Goal: Task Accomplishment & Management: Manage account settings

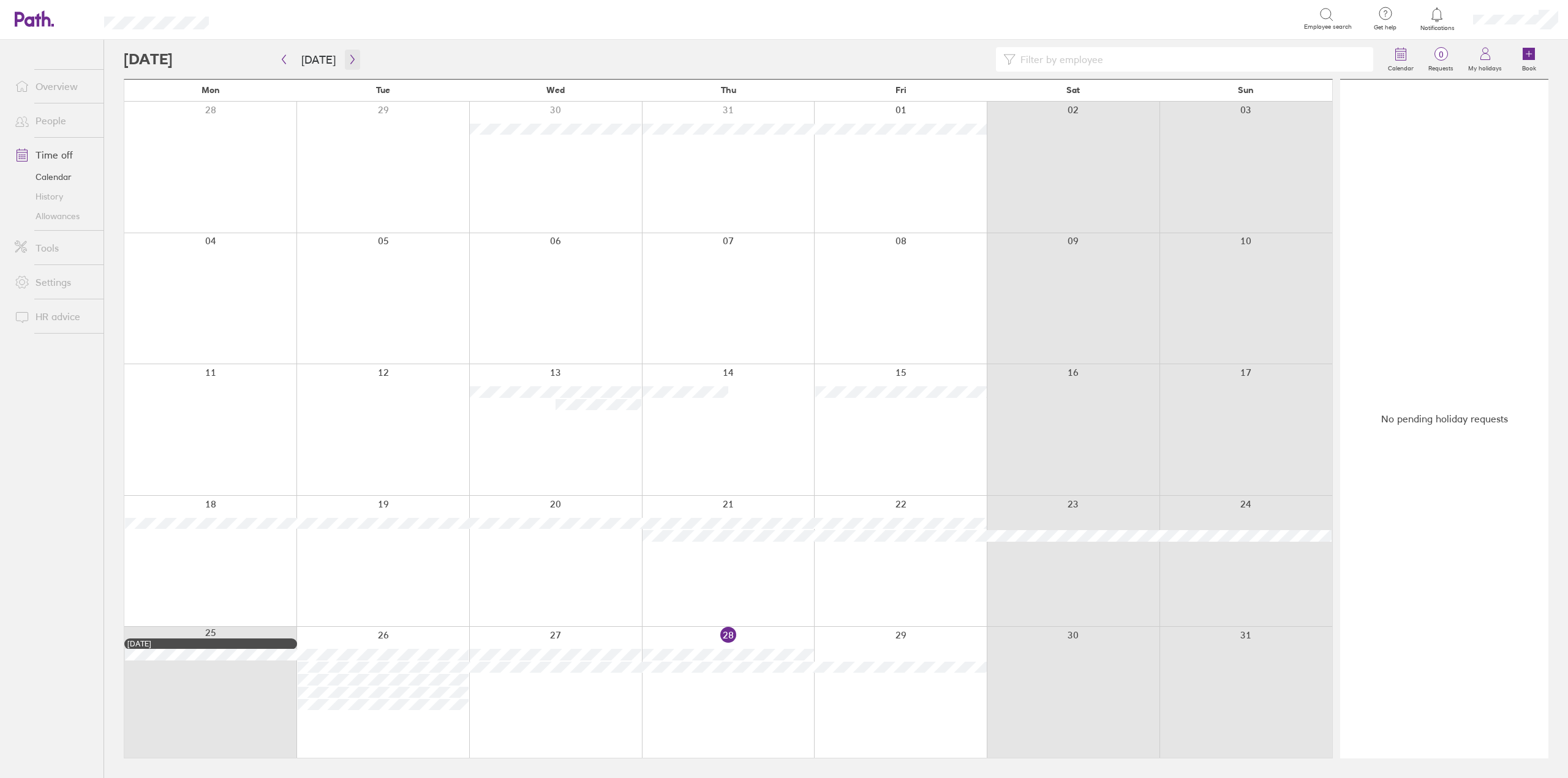
click at [348, 58] on icon "button" at bounding box center [352, 59] width 9 height 10
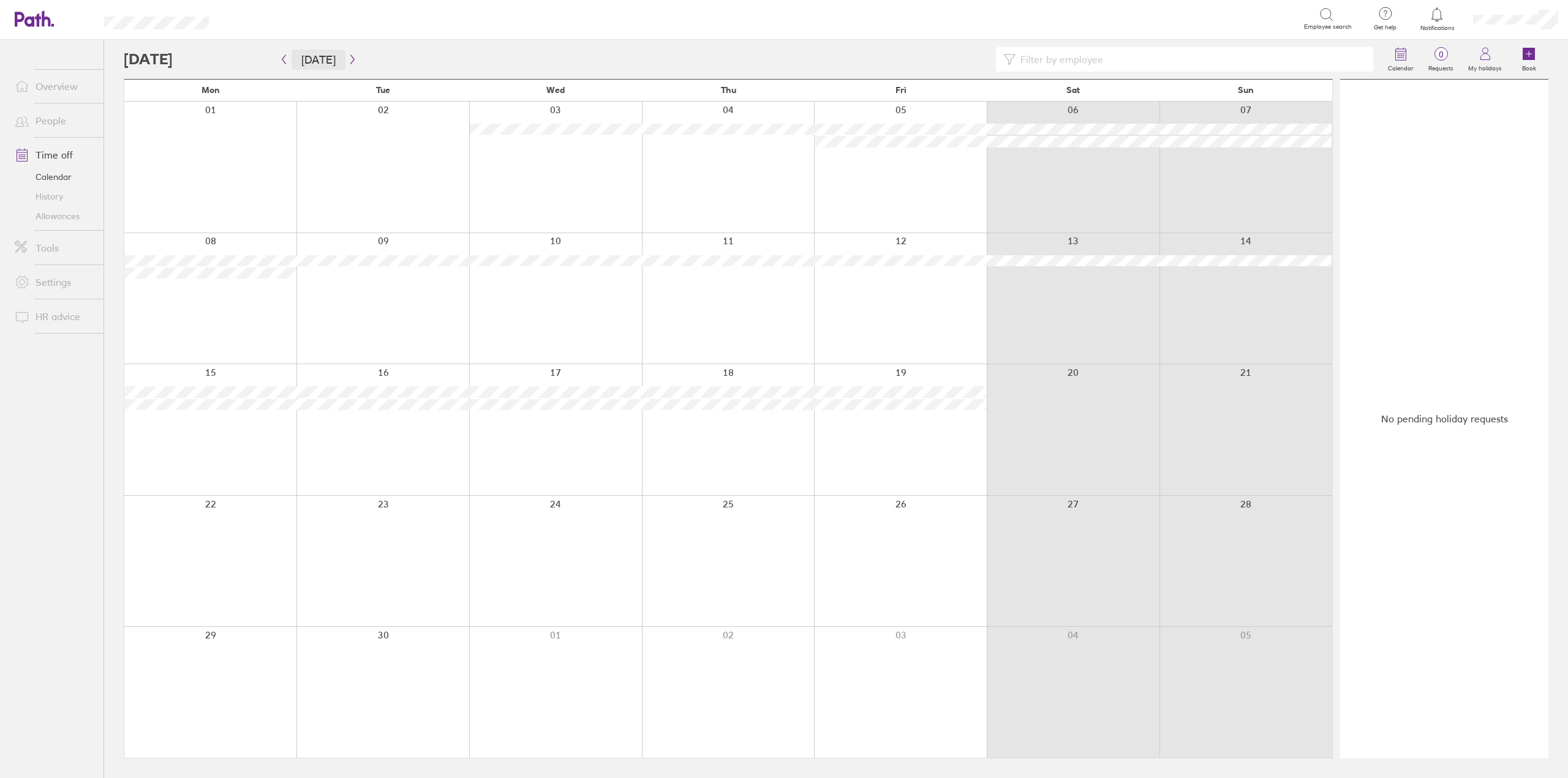
click at [315, 56] on button "[DATE]" at bounding box center [318, 59] width 54 height 21
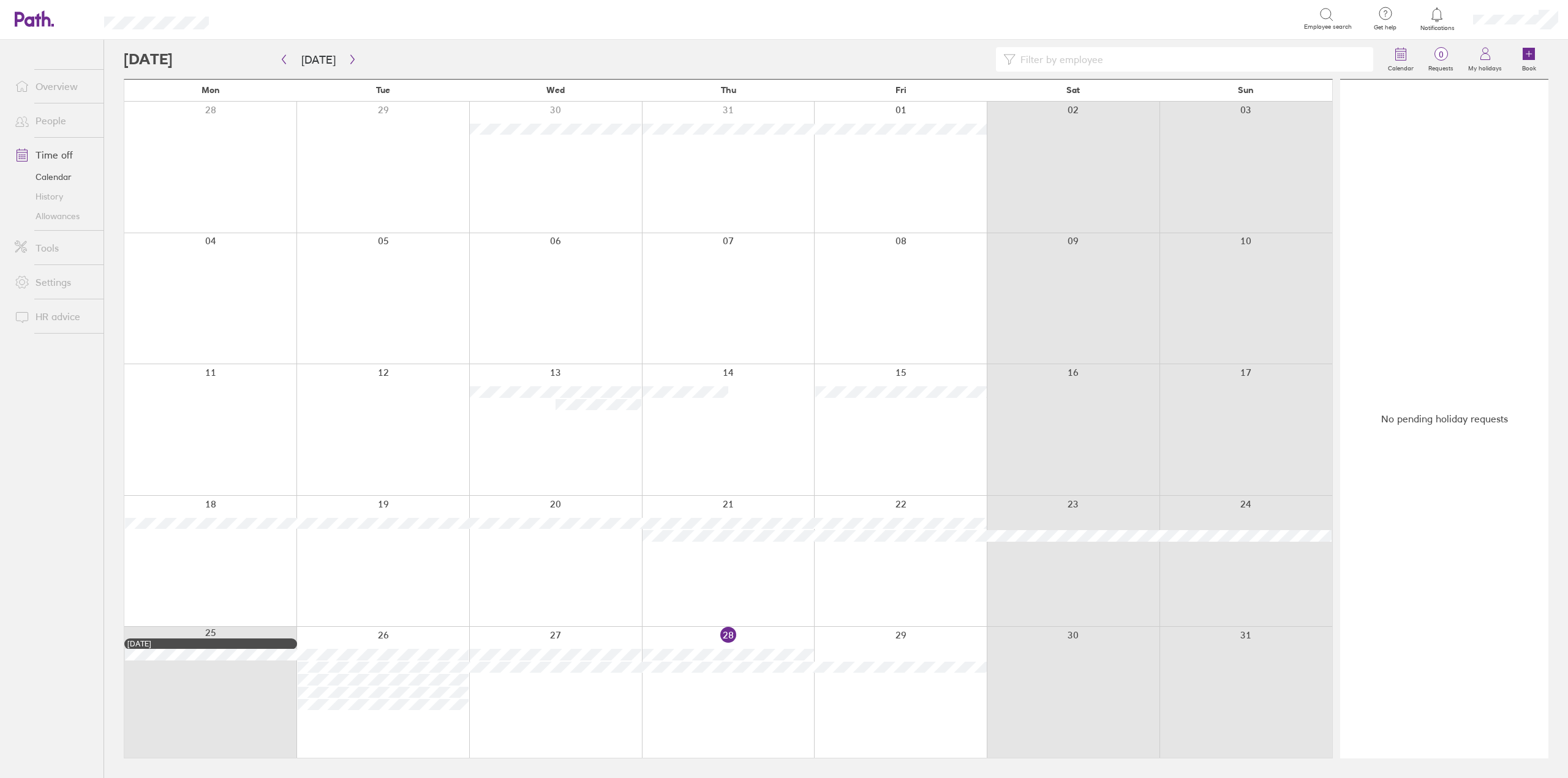
click at [1430, 18] on icon at bounding box center [1437, 15] width 15 height 15
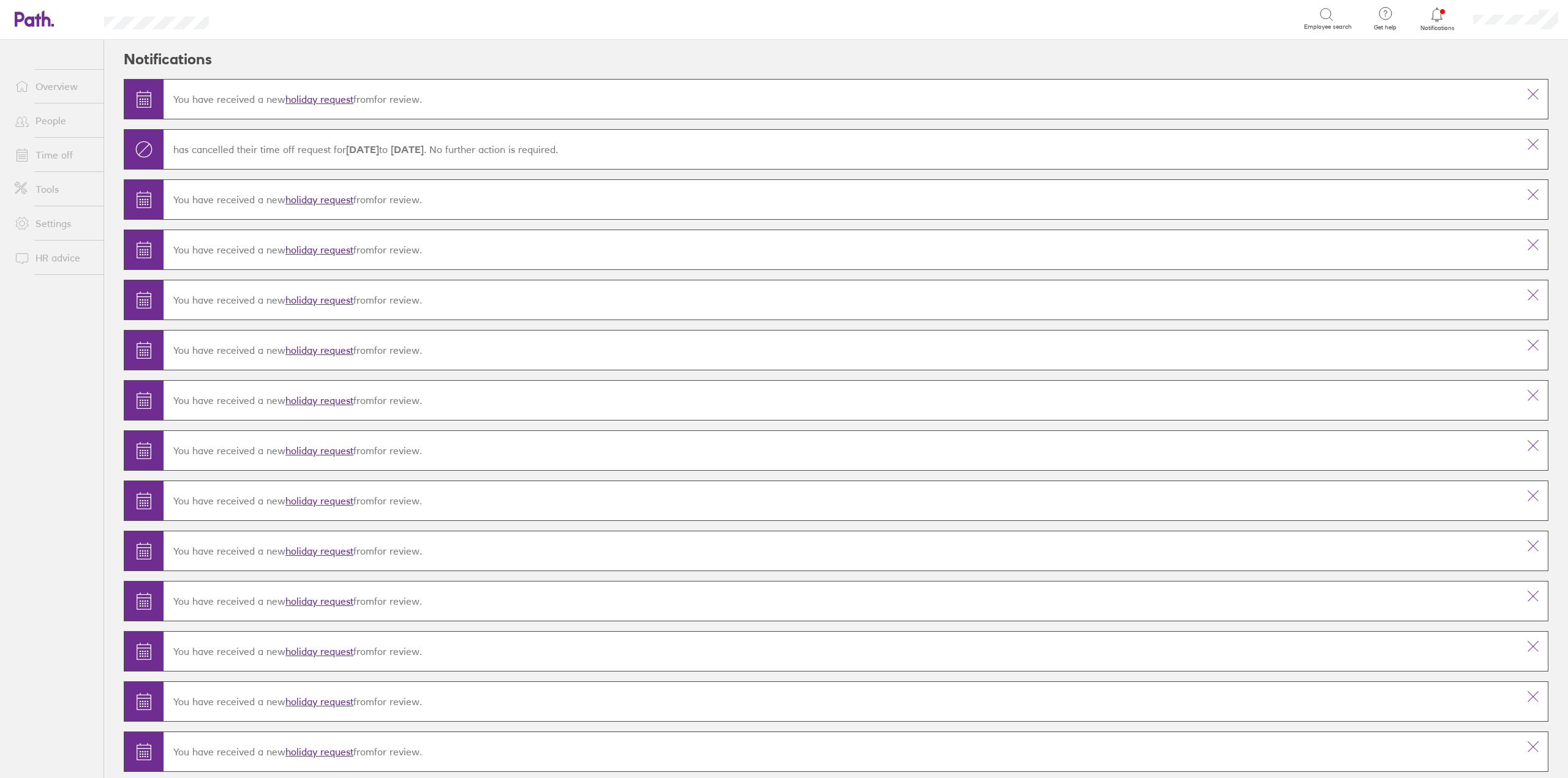
click at [1444, 18] on icon at bounding box center [1437, 15] width 15 height 15
click at [338, 95] on link "holiday request" at bounding box center [320, 100] width 68 height 12
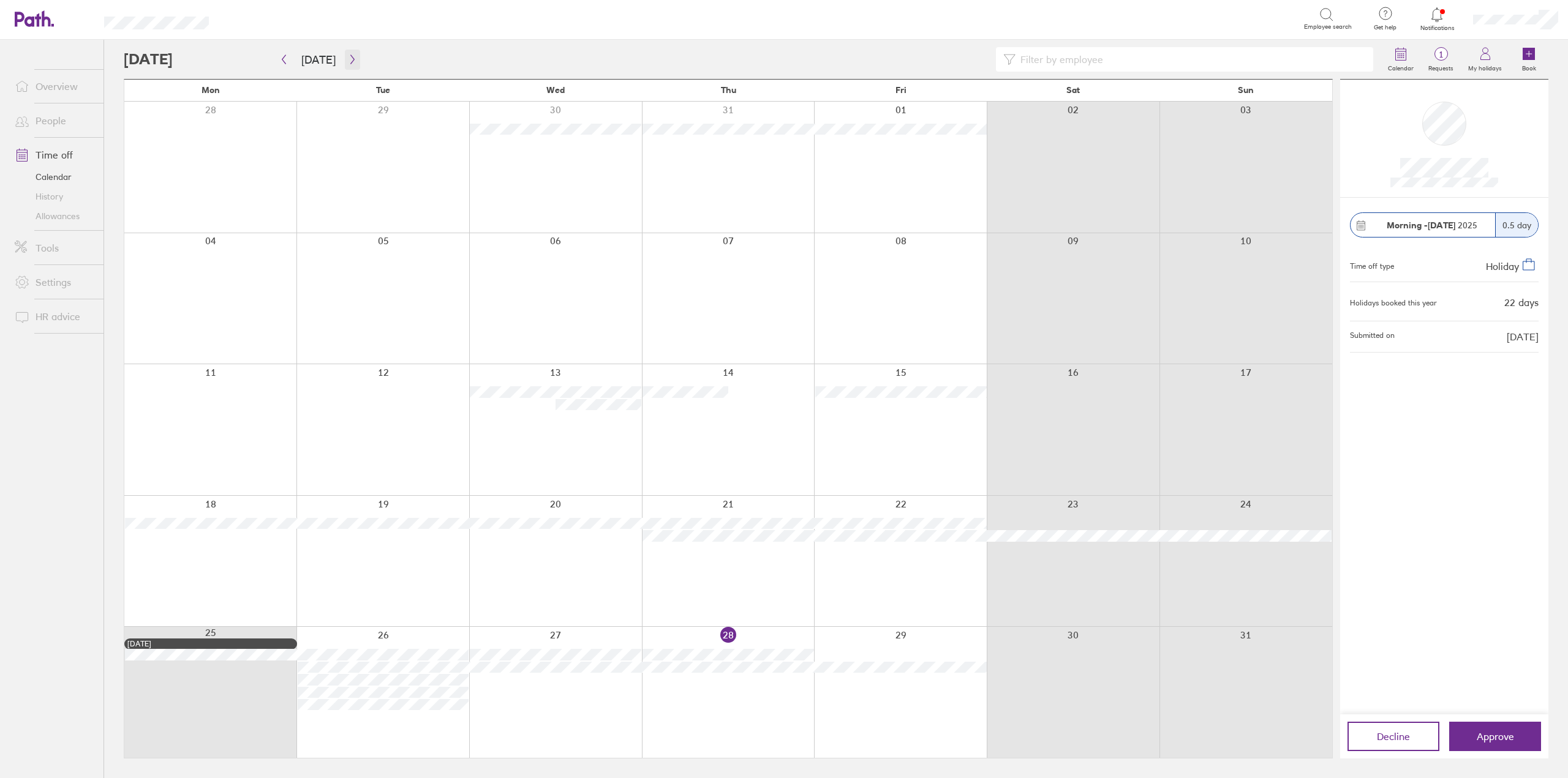
click at [350, 61] on icon "button" at bounding box center [352, 59] width 3 height 9
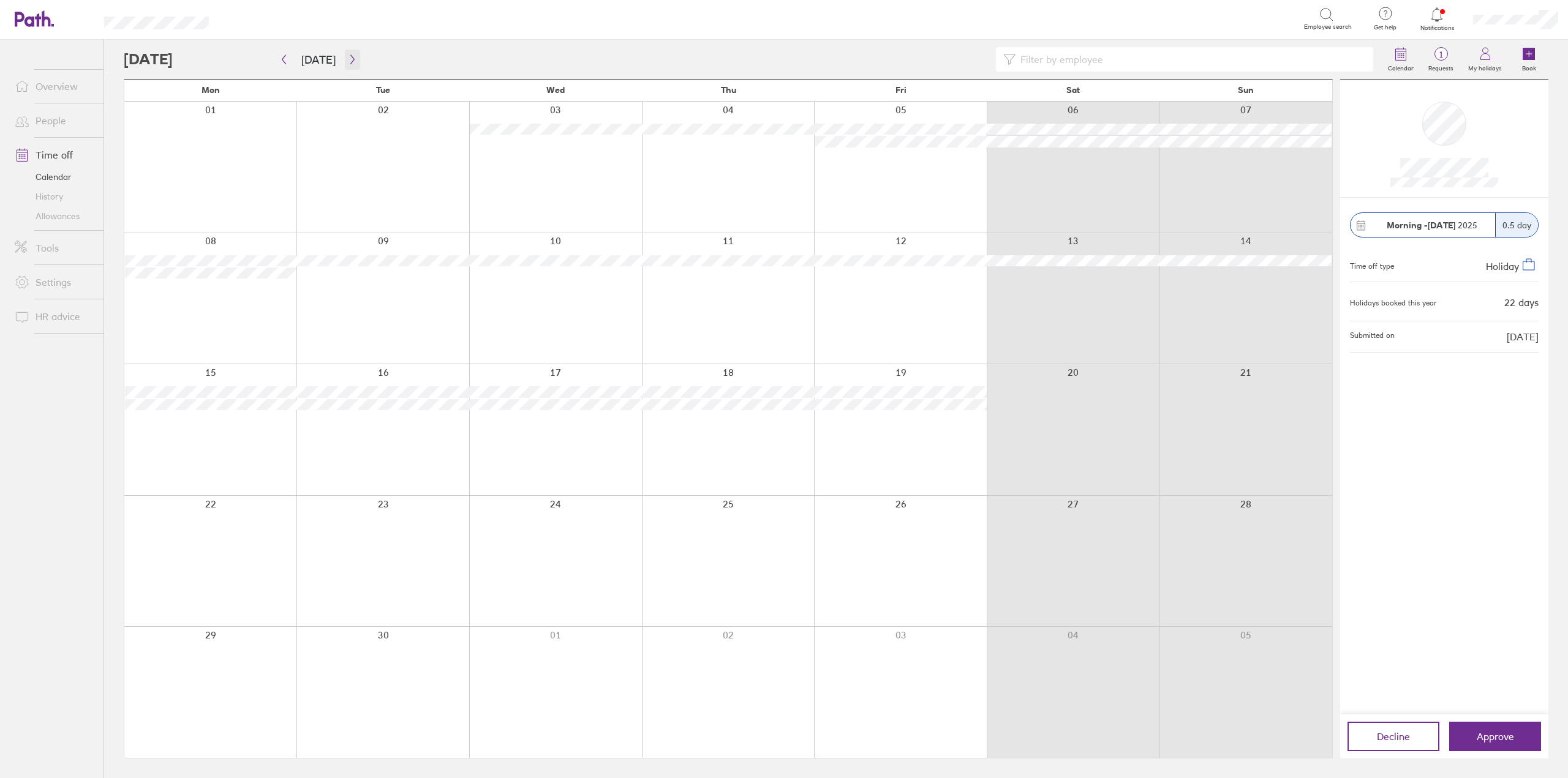
click at [350, 61] on icon "button" at bounding box center [352, 59] width 3 height 9
click at [348, 56] on icon "button" at bounding box center [352, 59] width 9 height 10
click at [348, 57] on icon "button" at bounding box center [352, 59] width 9 height 10
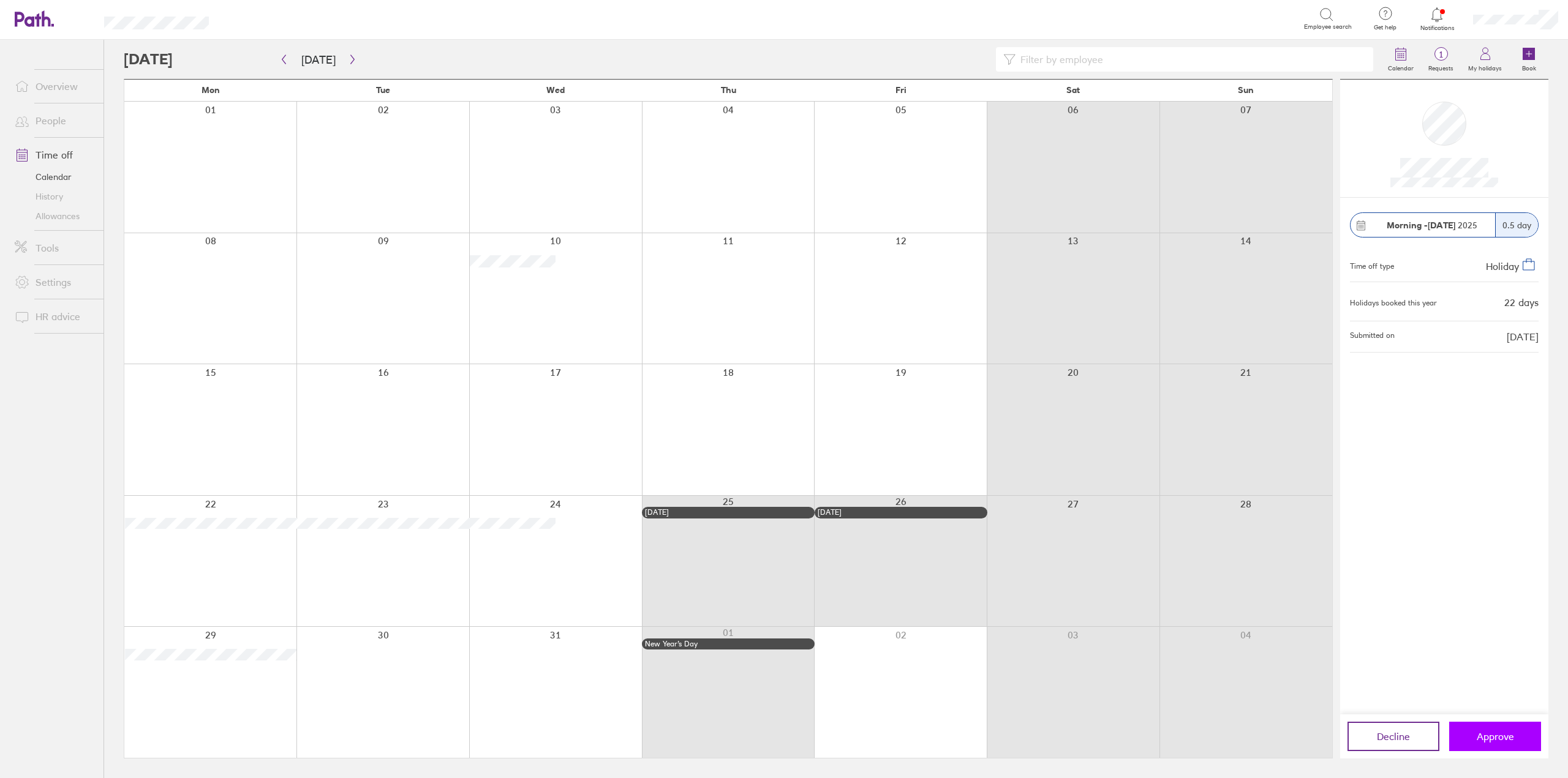
click at [1505, 734] on span "Approve" at bounding box center [1495, 736] width 37 height 11
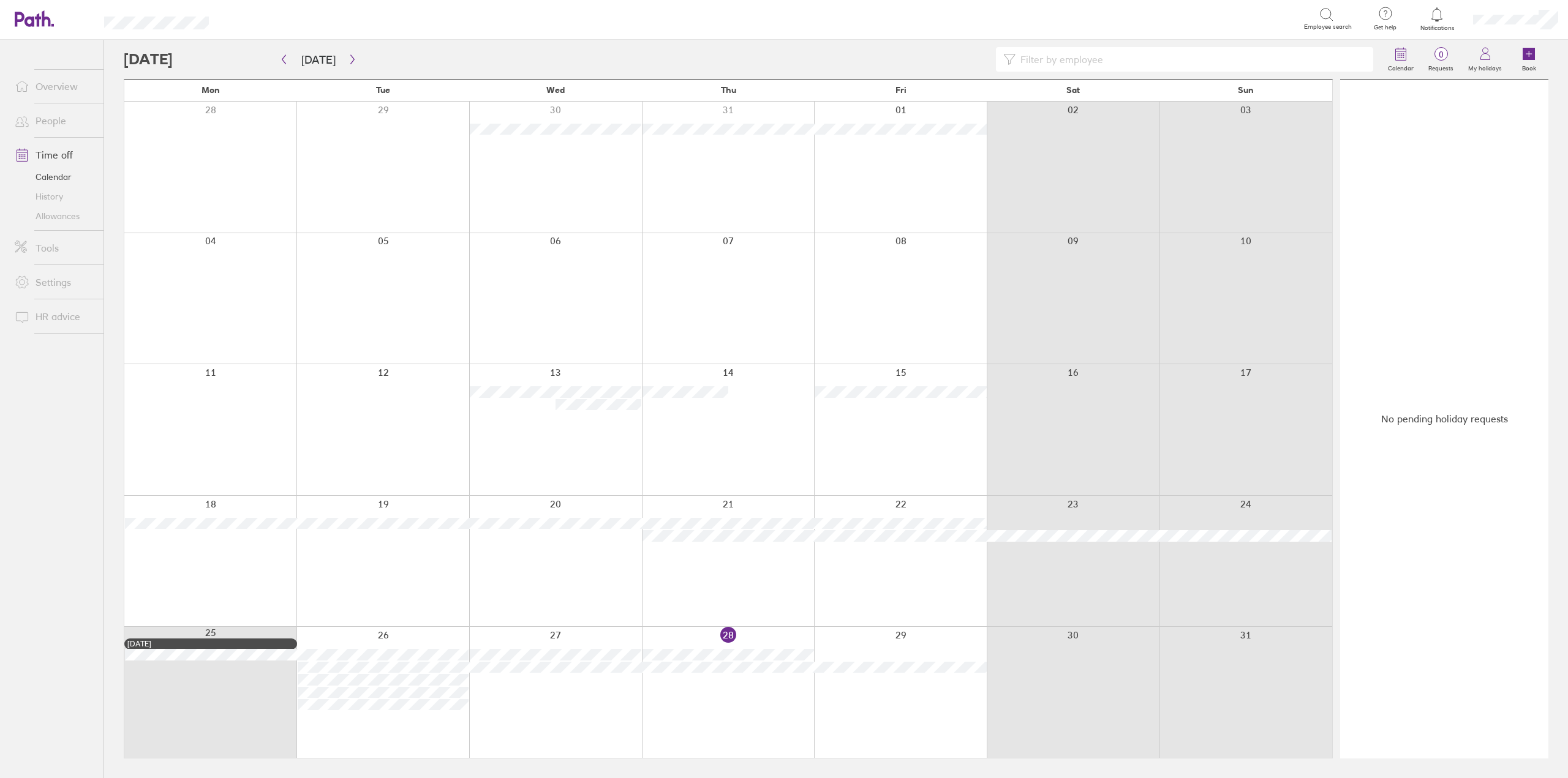
click at [1426, 18] on div at bounding box center [1437, 14] width 40 height 17
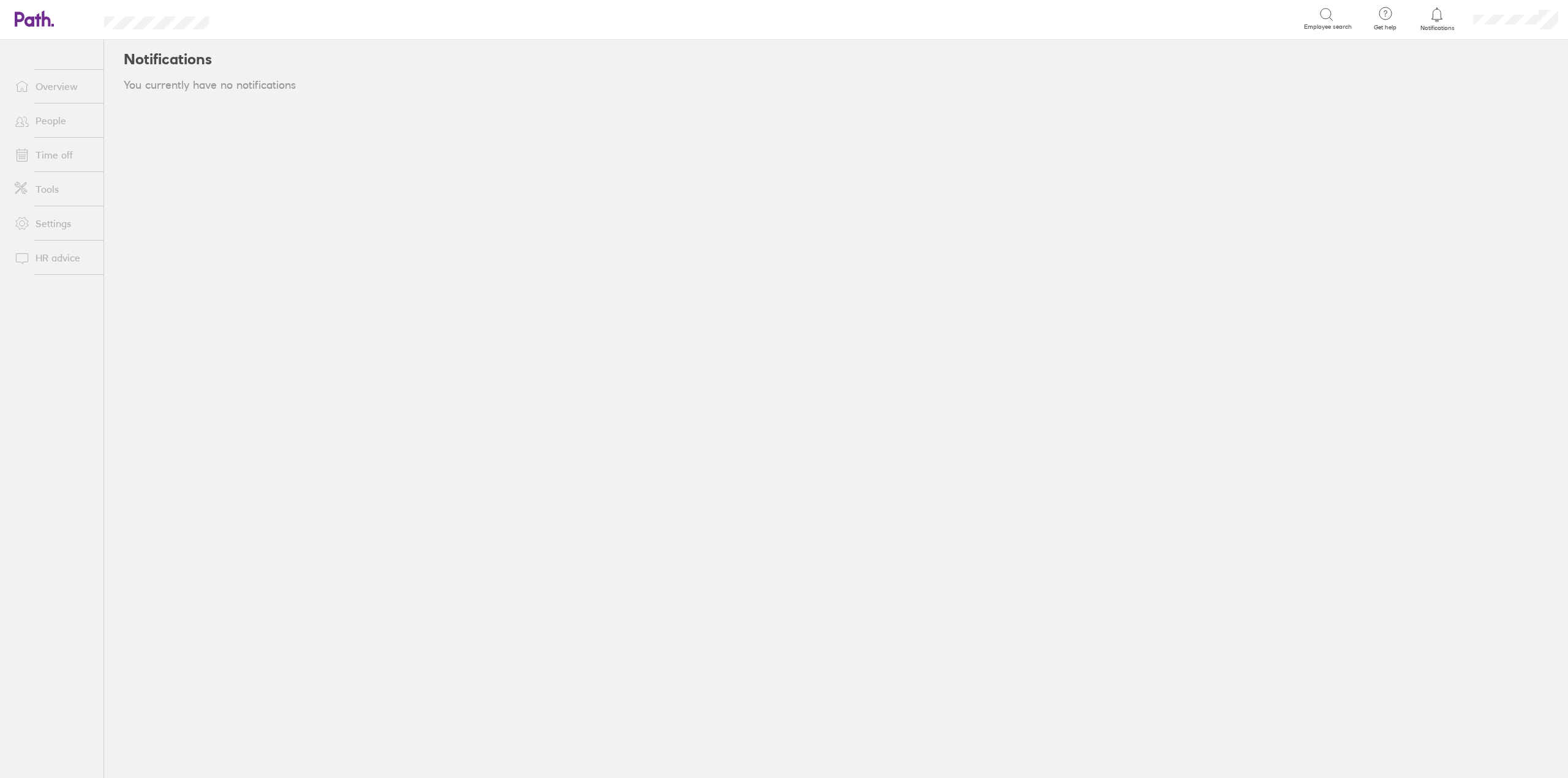
click at [1439, 25] on span "Notifications" at bounding box center [1437, 28] width 40 height 7
click at [66, 85] on link "Overview" at bounding box center [54, 86] width 99 height 25
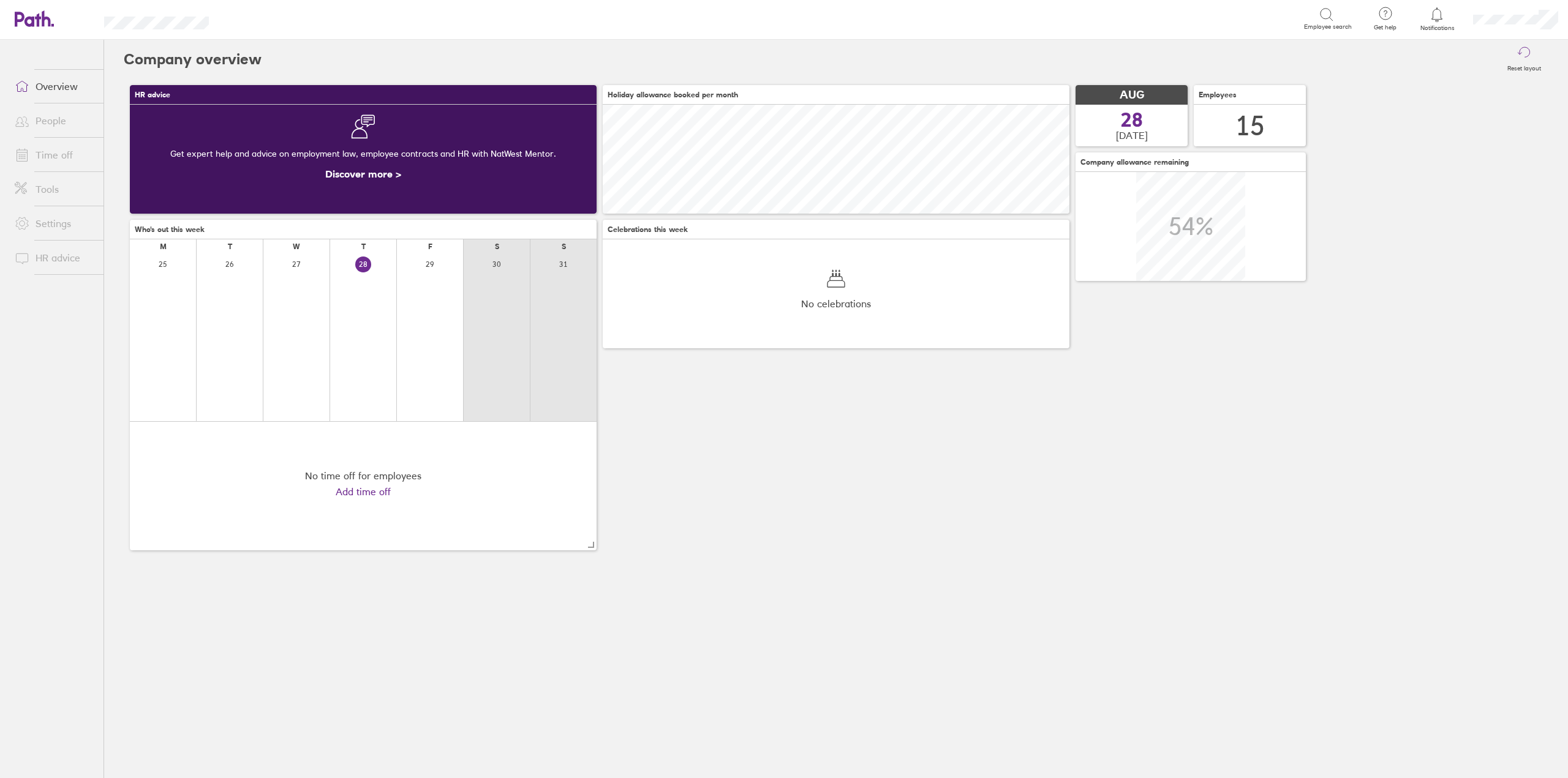
scroll to position [109, 109]
click at [1435, 27] on span "Notifications" at bounding box center [1437, 28] width 40 height 7
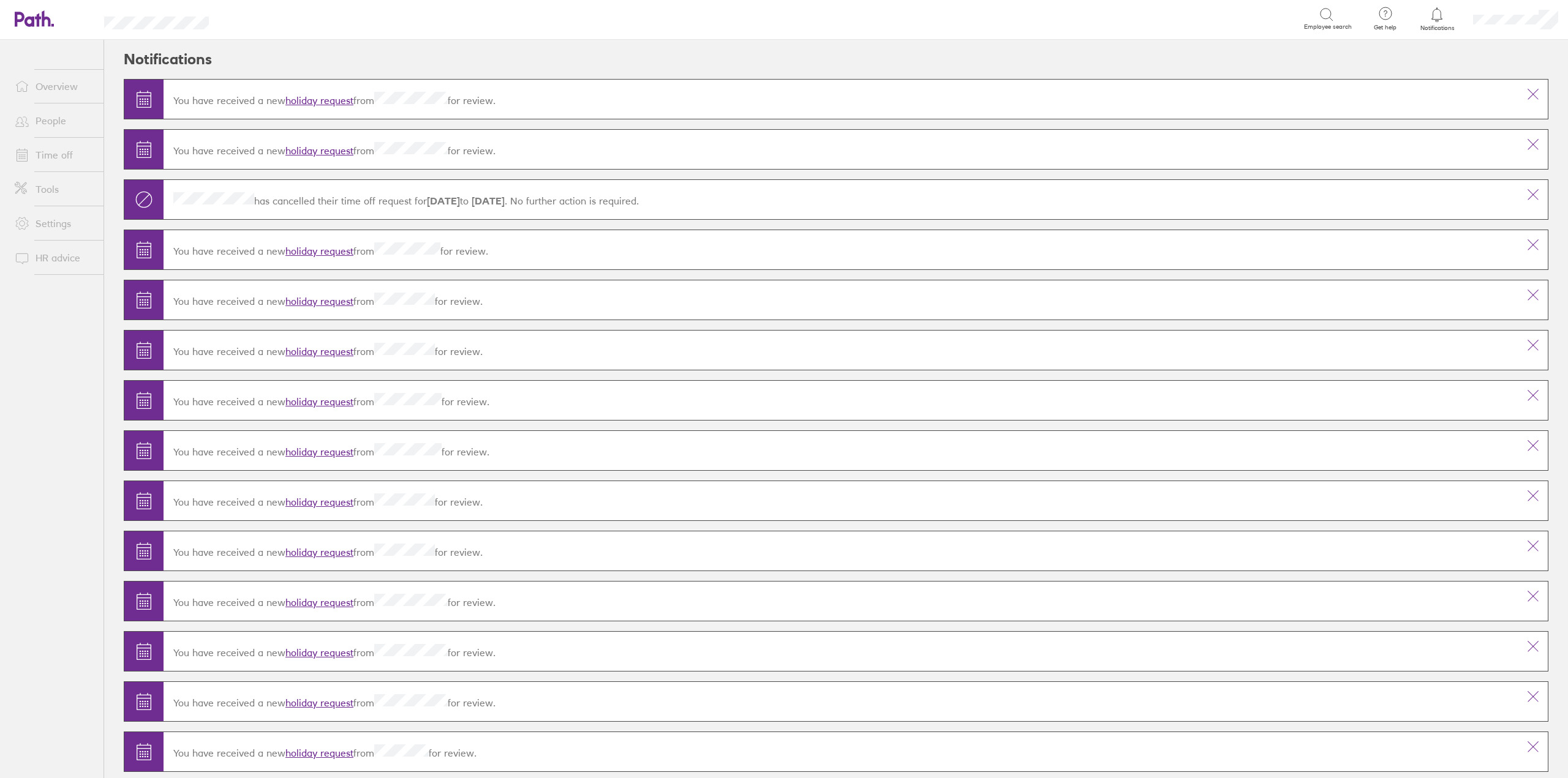
click at [334, 103] on link "holiday request" at bounding box center [320, 100] width 68 height 12
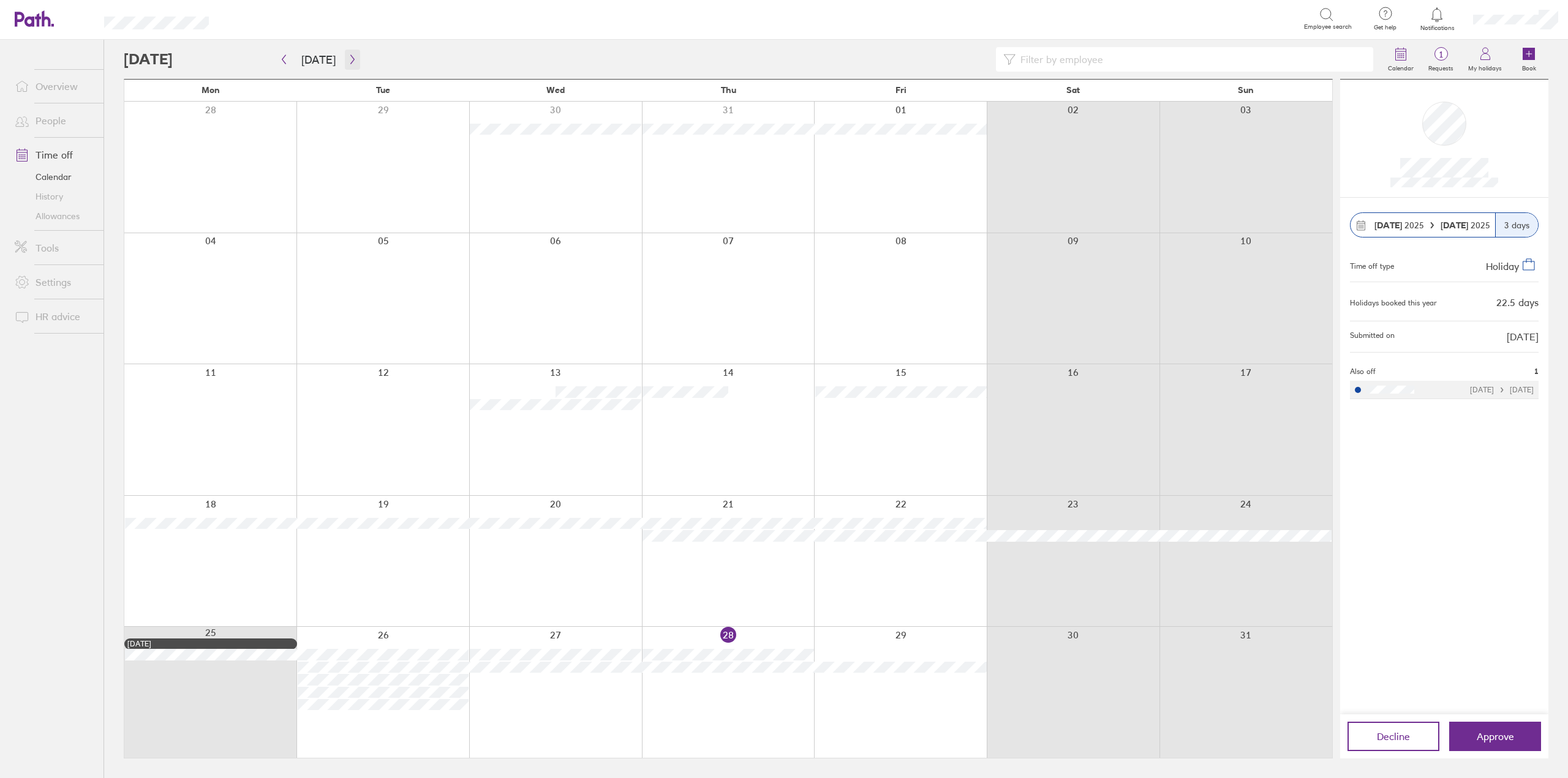
click at [348, 59] on icon "button" at bounding box center [352, 59] width 9 height 10
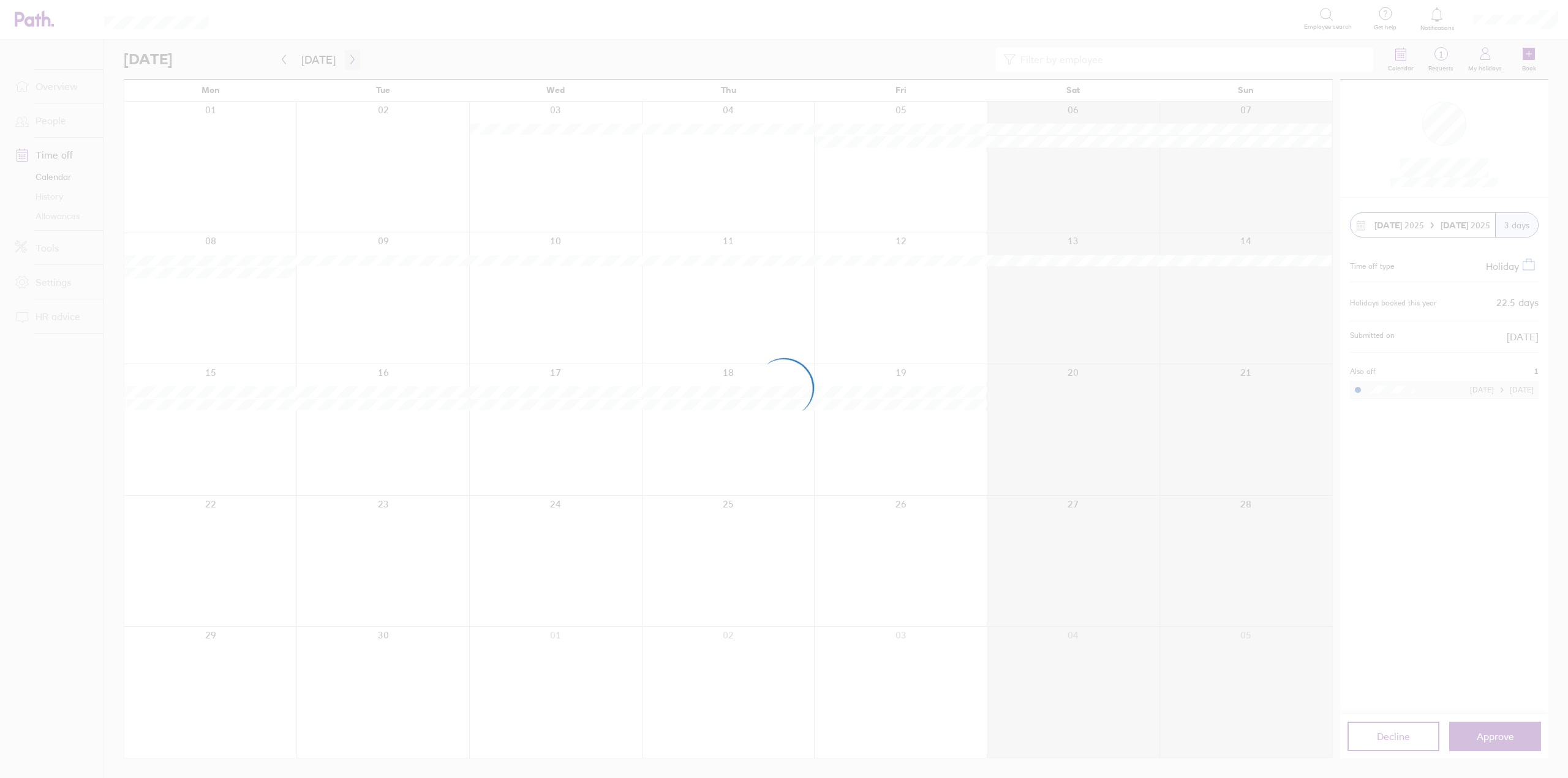
click at [346, 59] on div at bounding box center [784, 389] width 1568 height 778
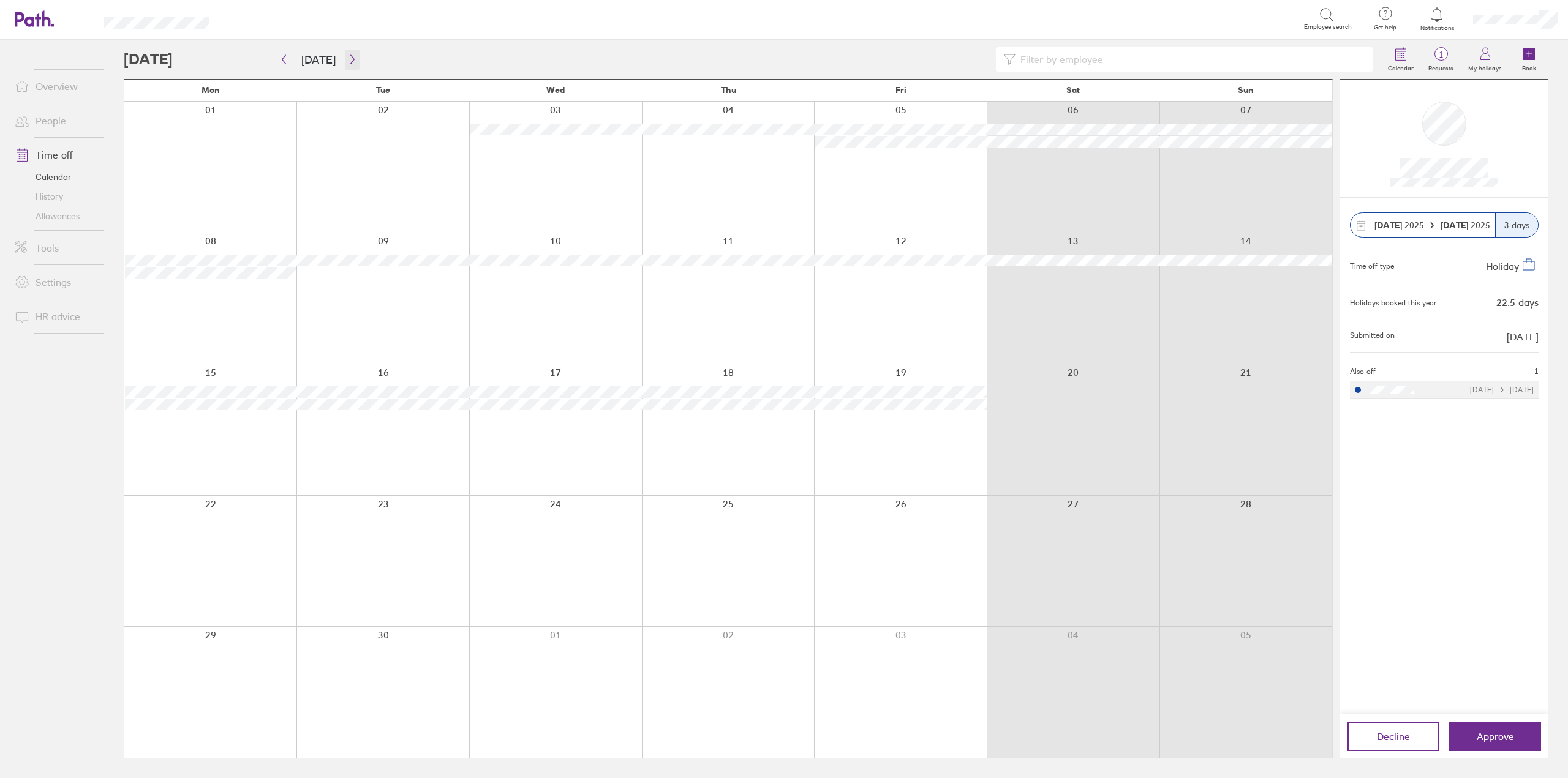
click at [348, 59] on icon "button" at bounding box center [352, 59] width 9 height 10
click at [348, 57] on icon "button" at bounding box center [352, 59] width 9 height 10
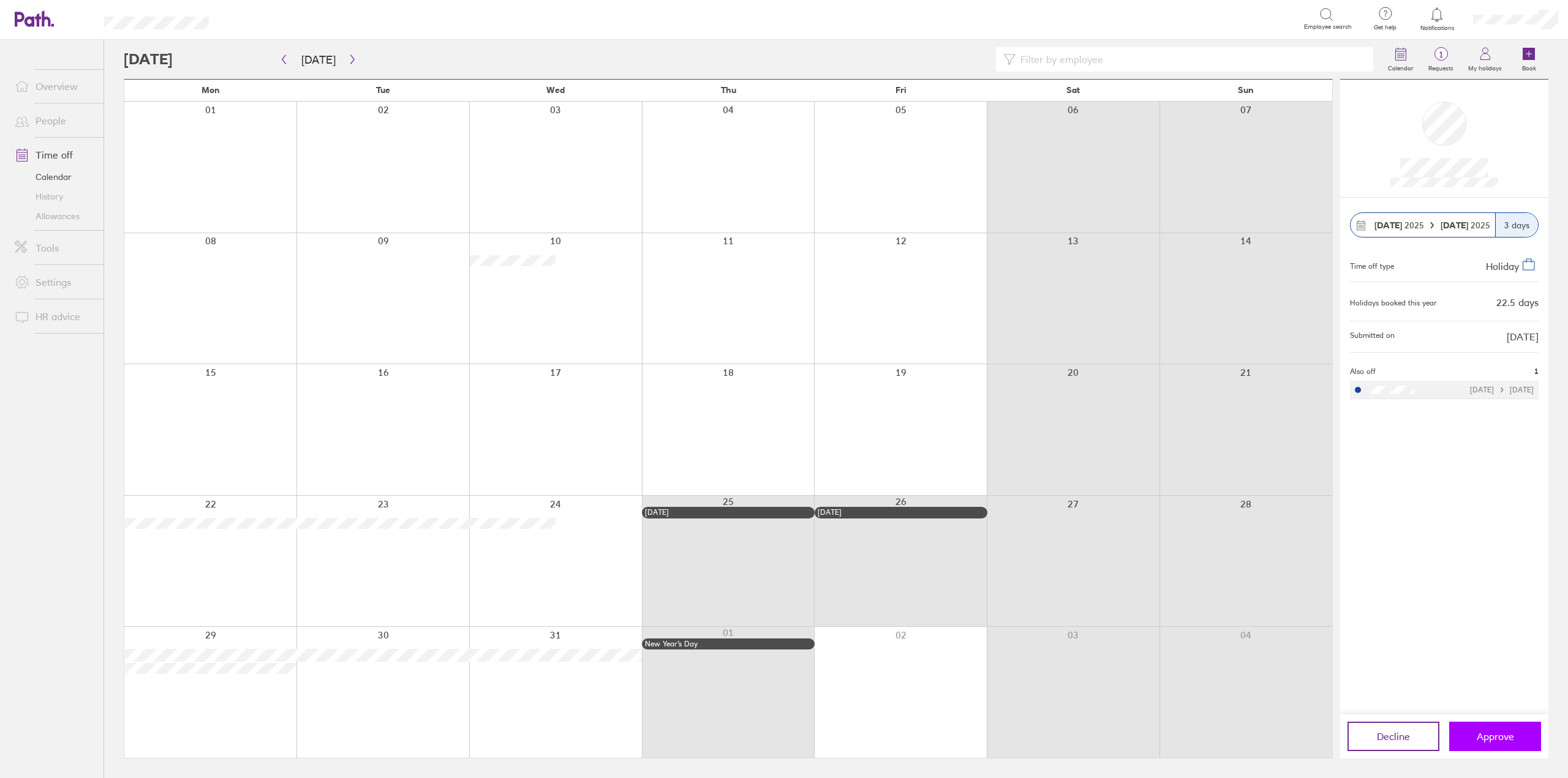
click at [1493, 742] on span "Approve" at bounding box center [1495, 736] width 37 height 11
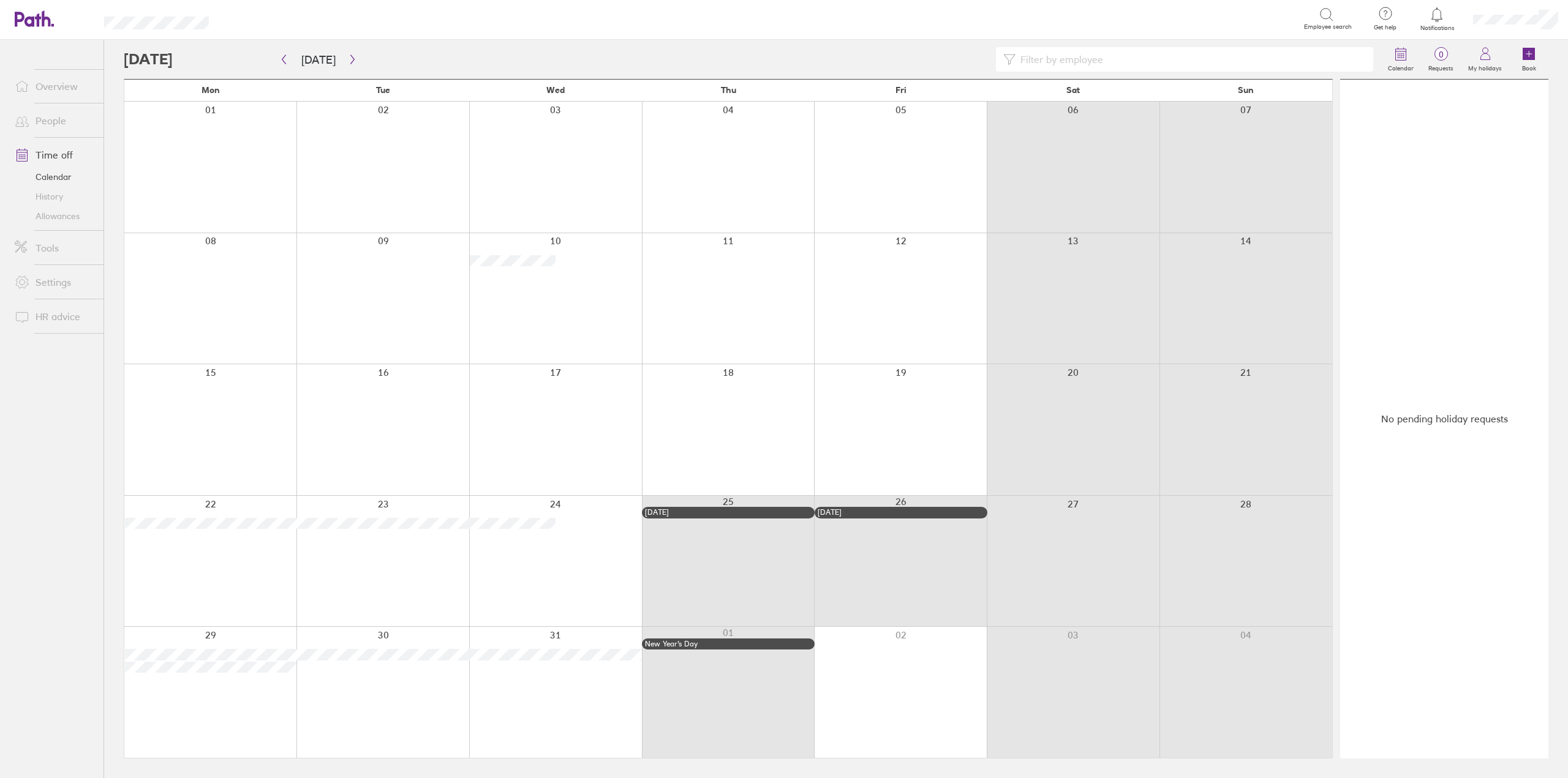
click at [61, 214] on link "Allowances" at bounding box center [54, 217] width 99 height 20
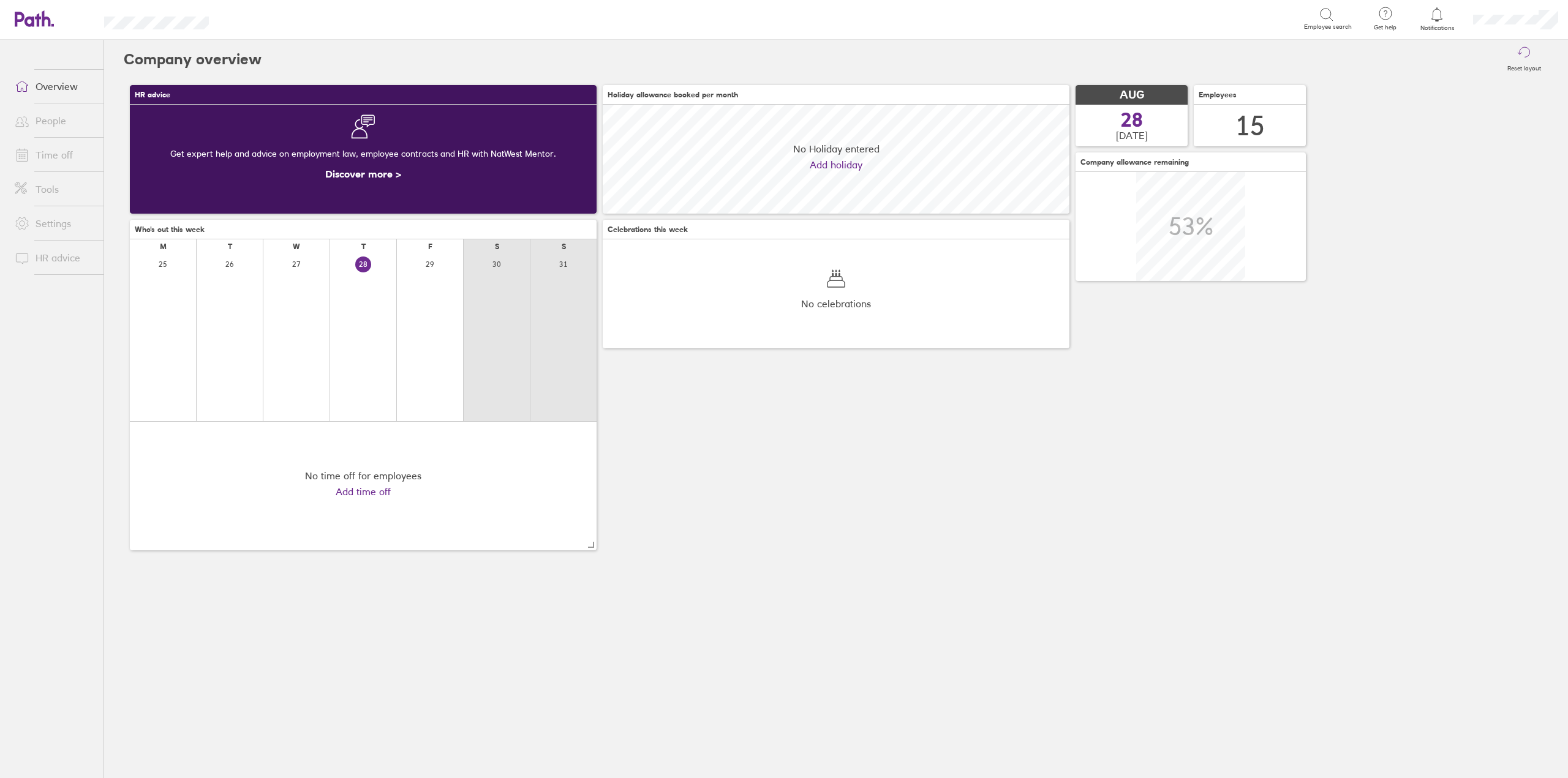
scroll to position [109, 467]
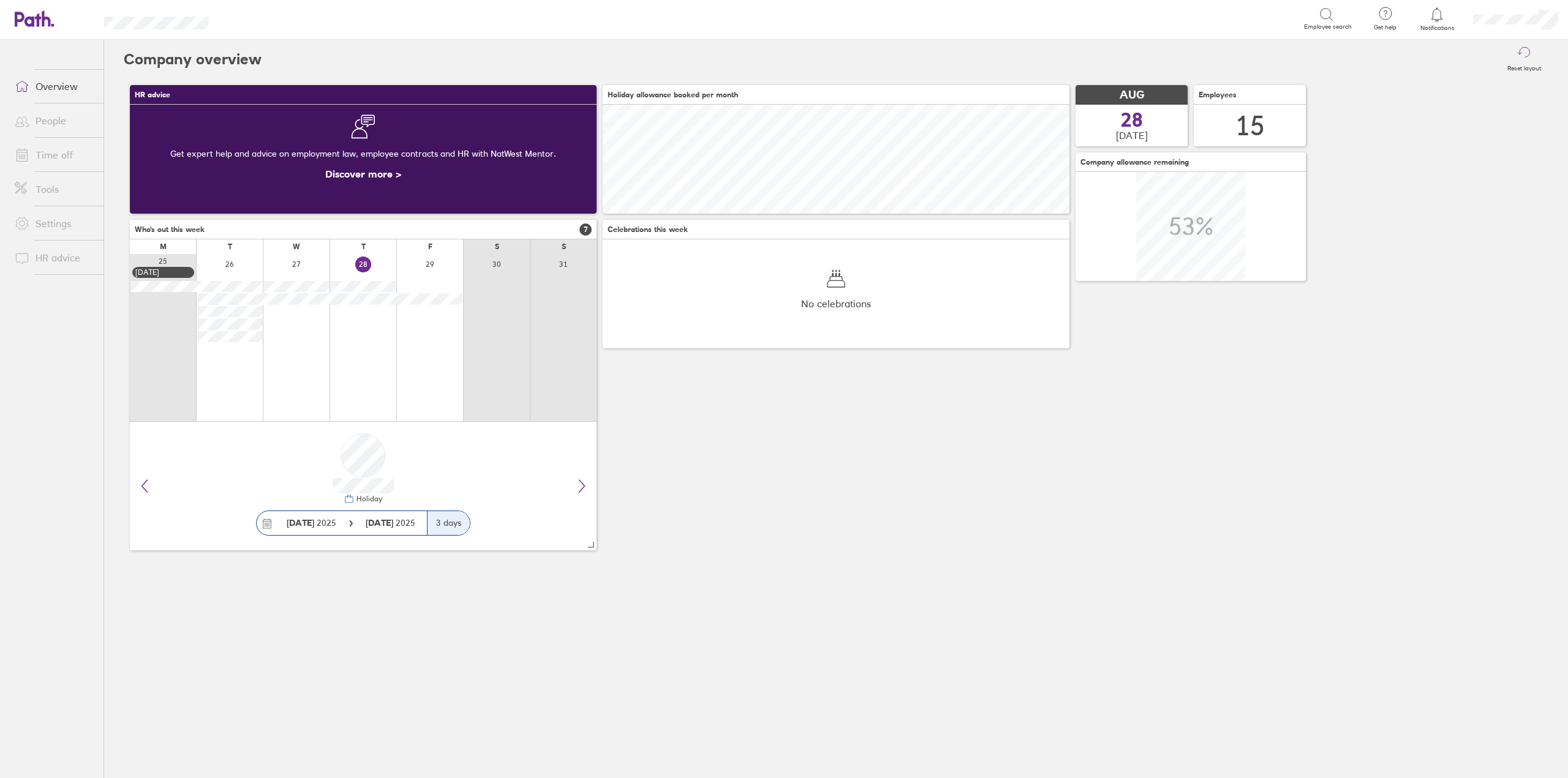
click at [63, 147] on link "Time off" at bounding box center [54, 155] width 99 height 25
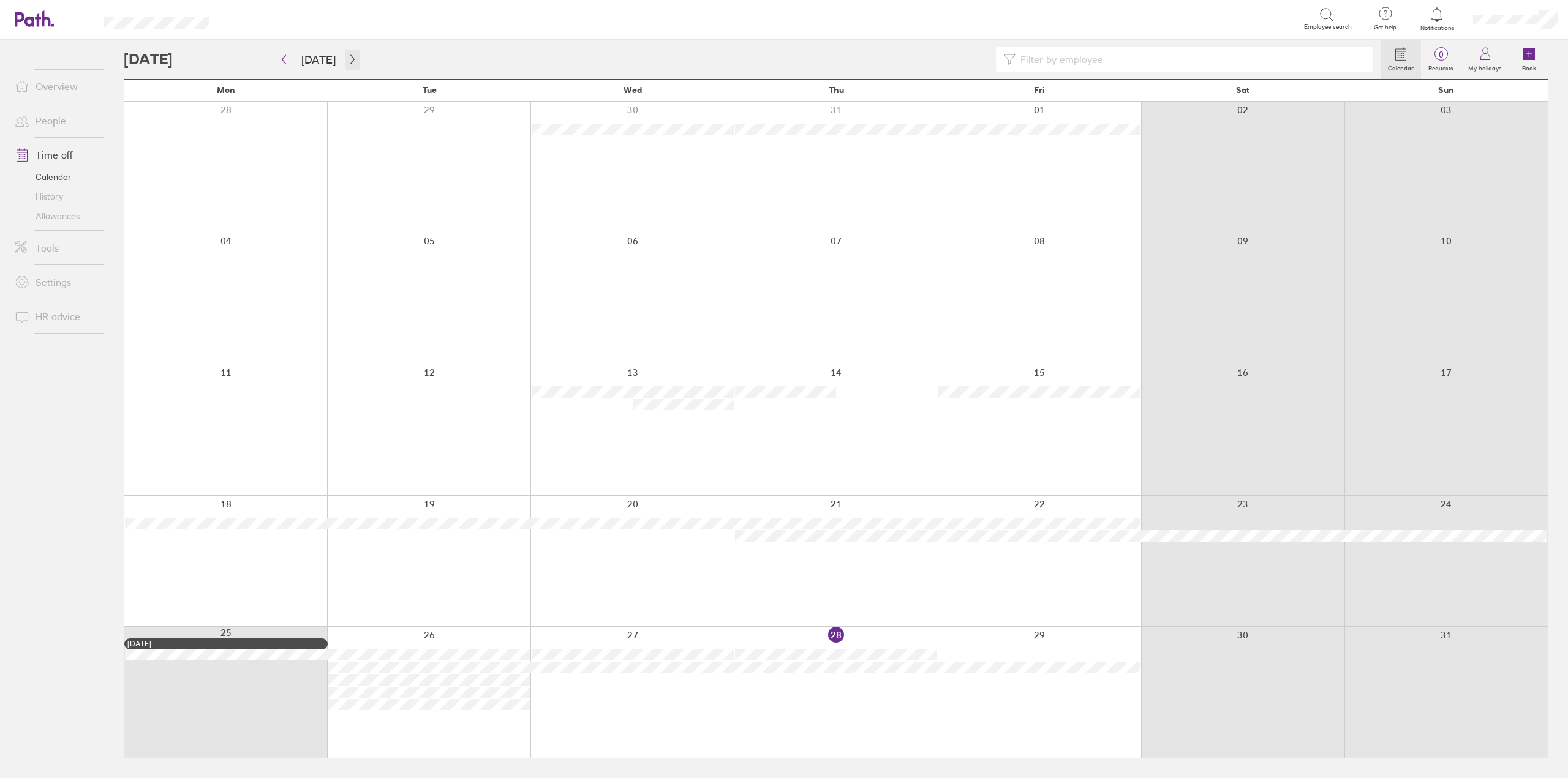
click at [349, 56] on icon "button" at bounding box center [352, 59] width 9 height 10
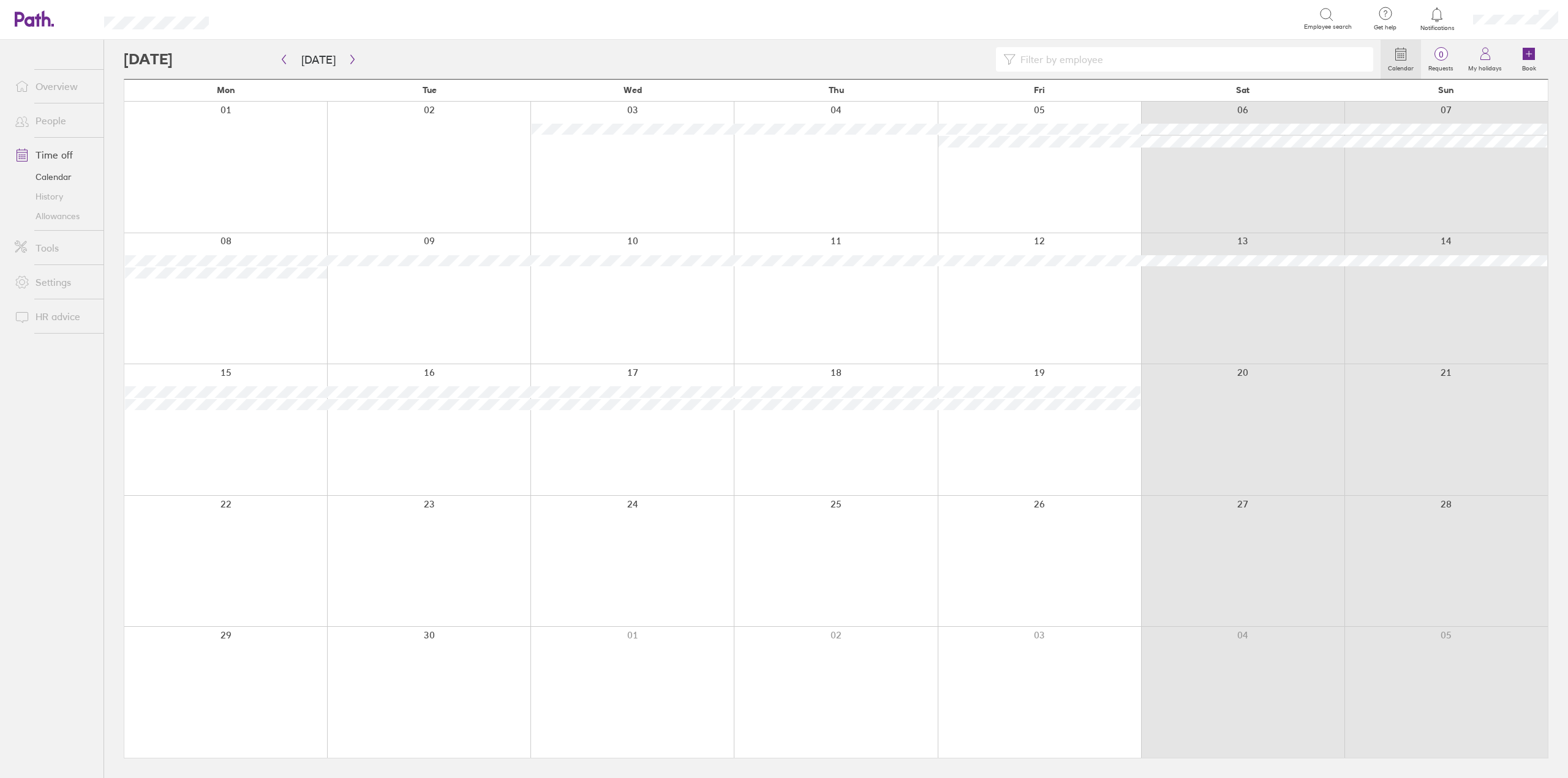
click at [61, 217] on link "Allowances" at bounding box center [54, 217] width 99 height 20
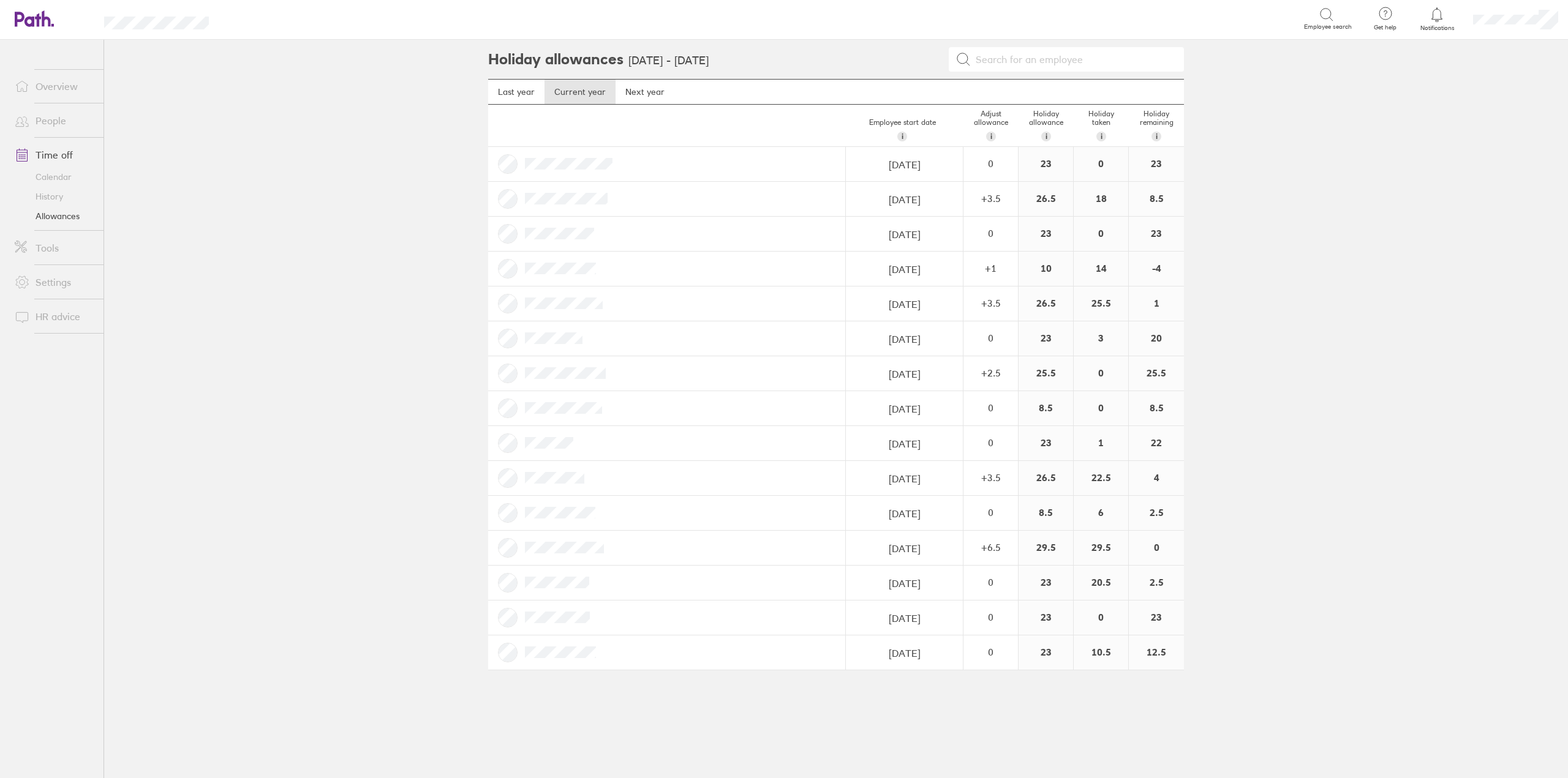
click at [51, 179] on link "Calendar" at bounding box center [54, 177] width 99 height 20
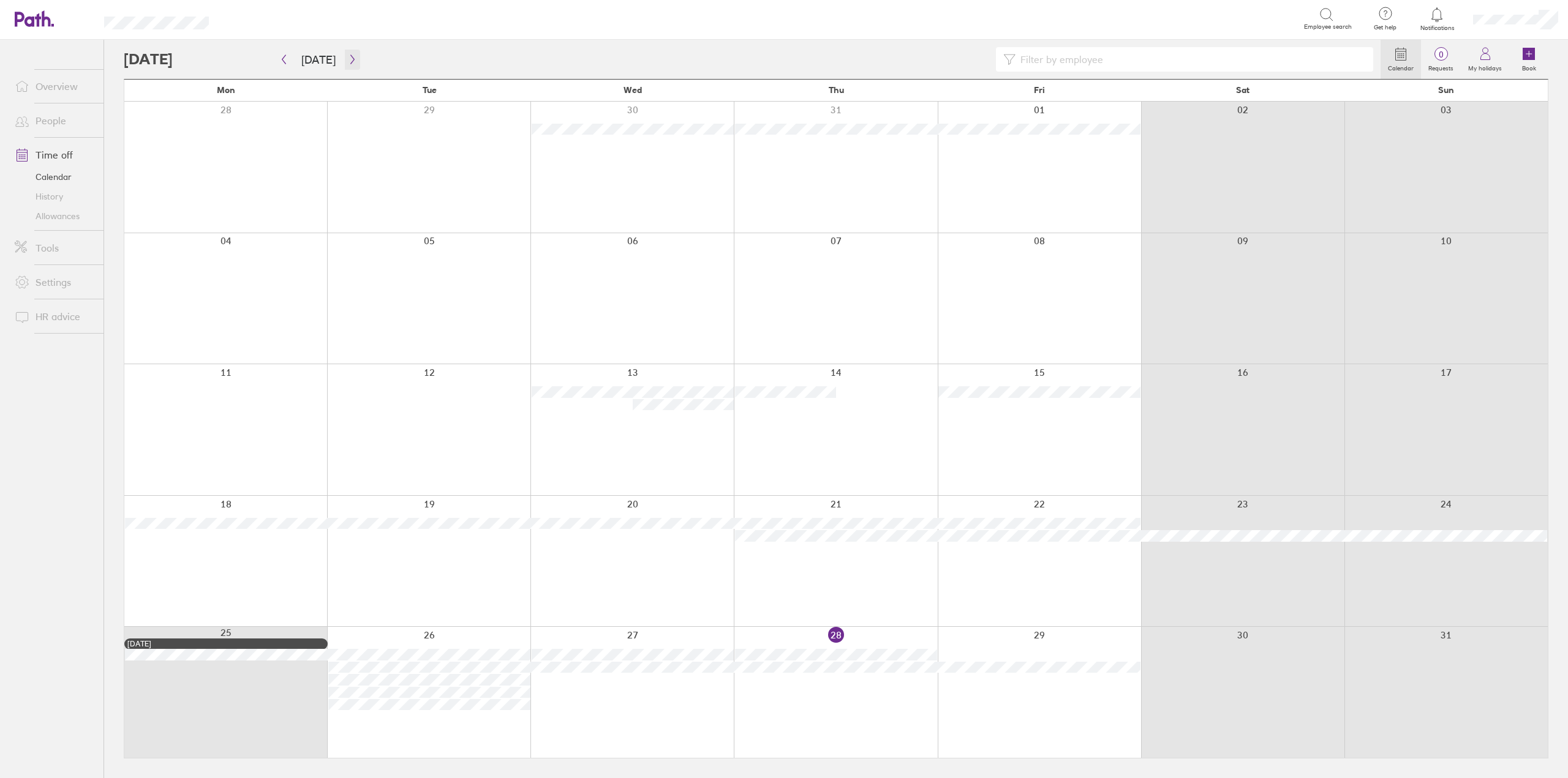
click at [350, 61] on icon "button" at bounding box center [352, 59] width 9 height 10
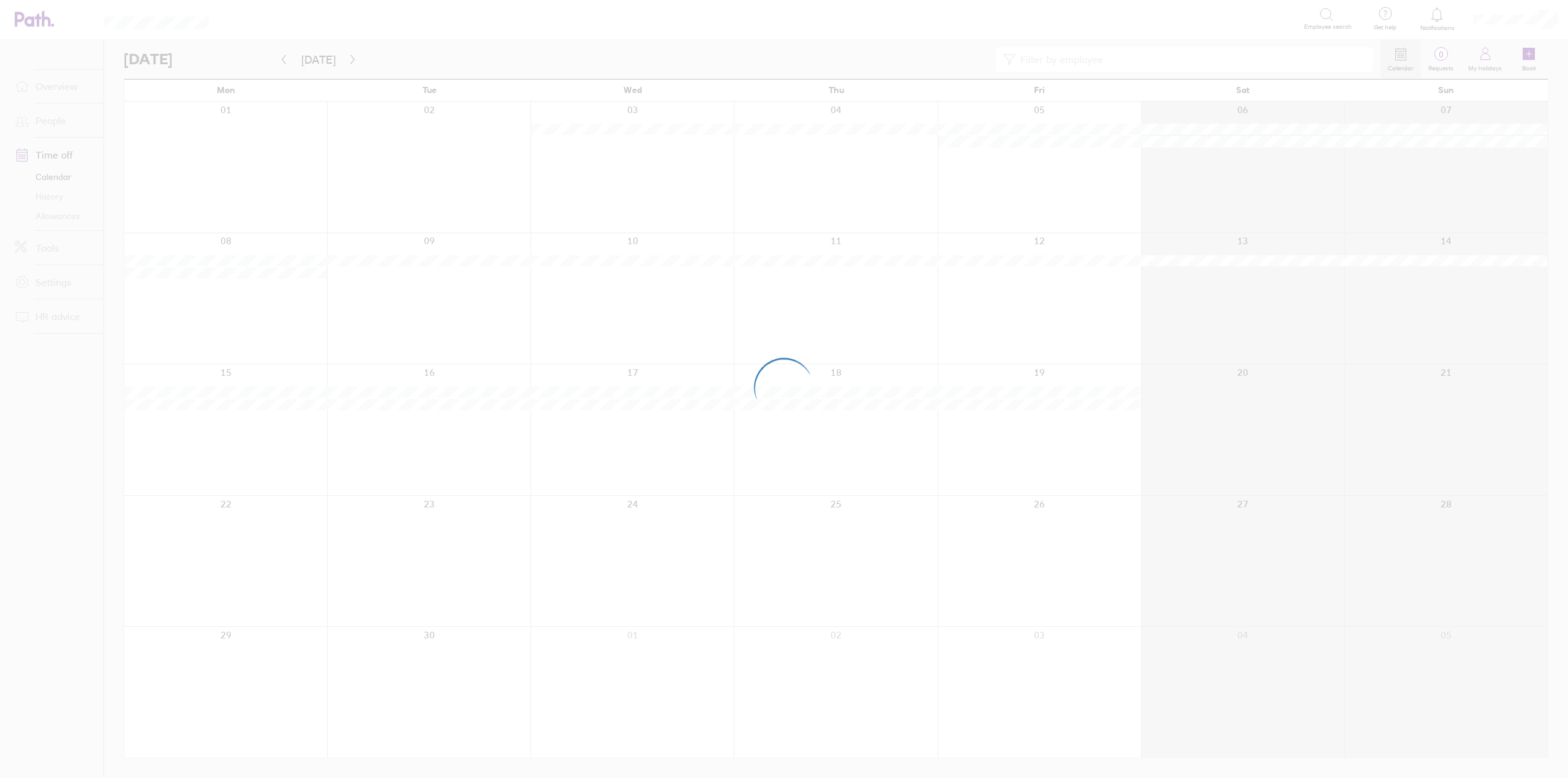
click at [350, 61] on div at bounding box center [784, 389] width 1568 height 778
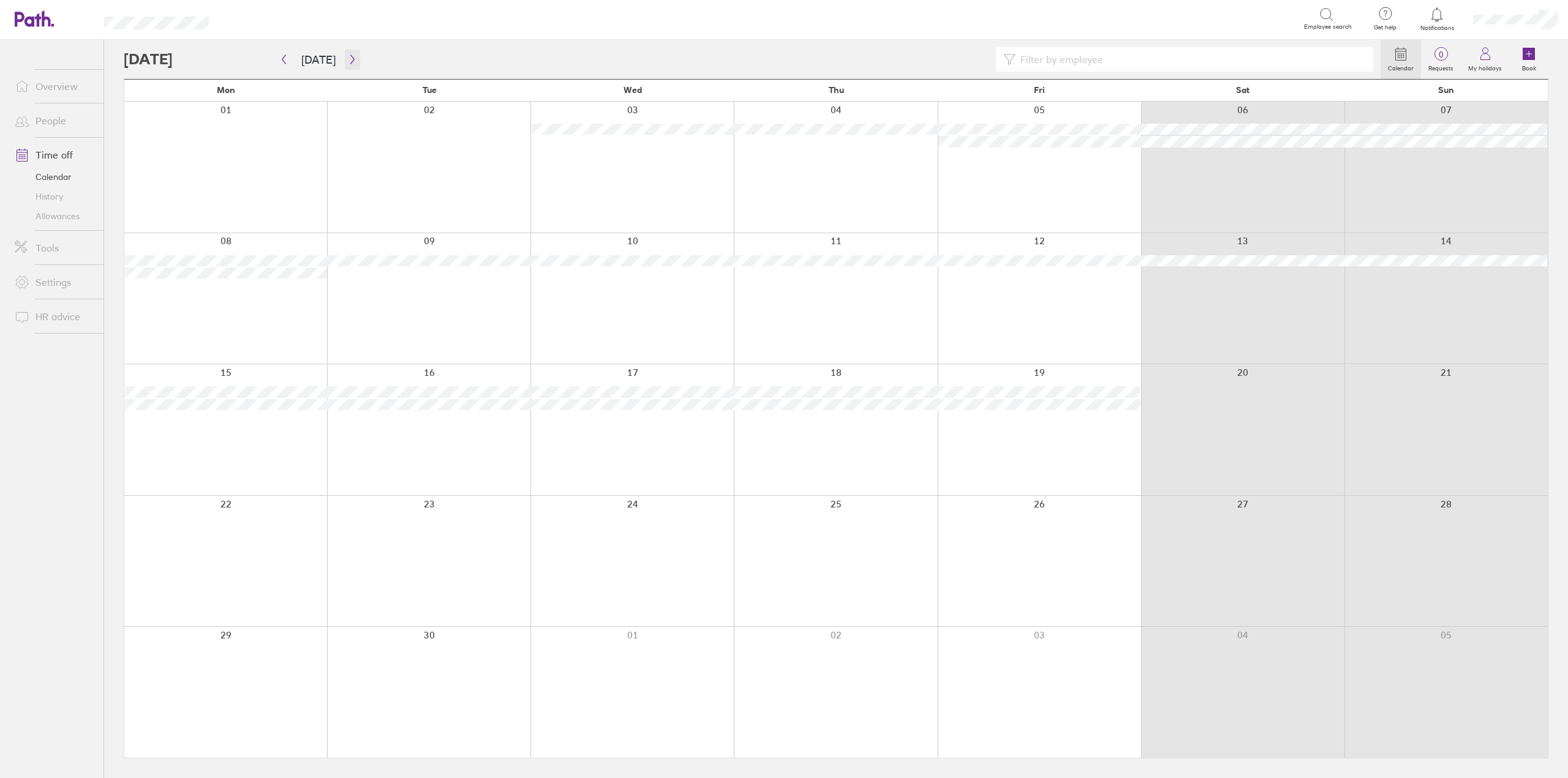
click at [350, 61] on icon "button" at bounding box center [352, 59] width 9 height 10
